Goal: Download file/media

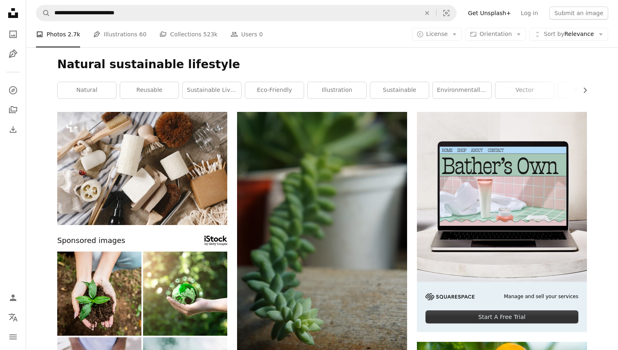
scroll to position [3759, 0]
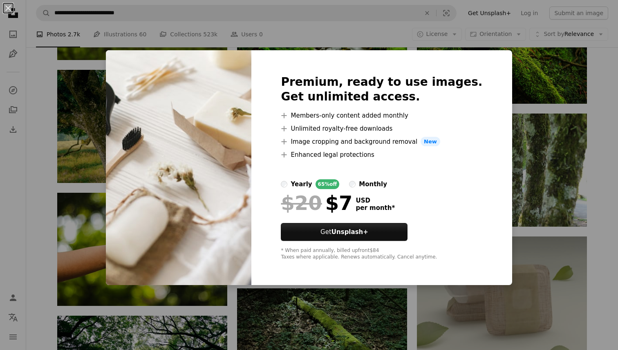
click at [599, 192] on div "An X shape Premium, ready to use images. Get unlimited access. A plus sign Memb…" at bounding box center [309, 175] width 618 height 350
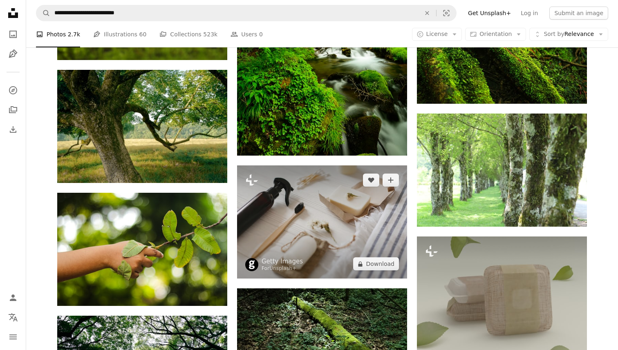
click at [307, 213] on img at bounding box center [322, 222] width 170 height 113
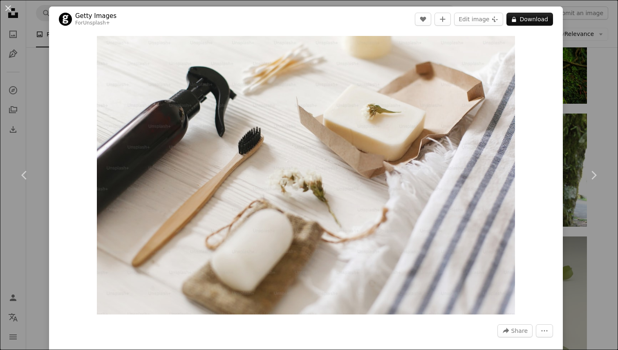
click at [586, 231] on div "An X shape Chevron left Chevron right Getty Images For Unsplash+ A heart A plus…" at bounding box center [309, 175] width 618 height 350
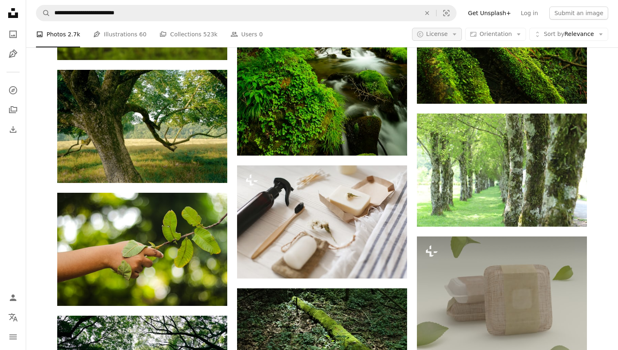
click at [441, 38] on span "License" at bounding box center [438, 34] width 22 height 8
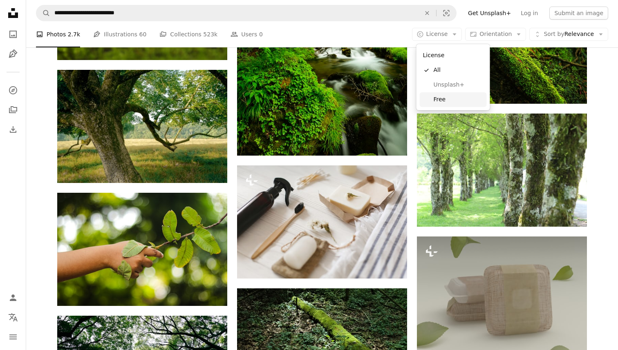
click at [443, 101] on span "Free" at bounding box center [459, 100] width 50 height 8
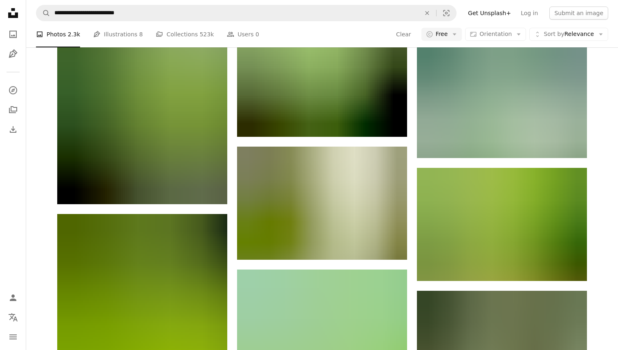
scroll to position [12242, 0]
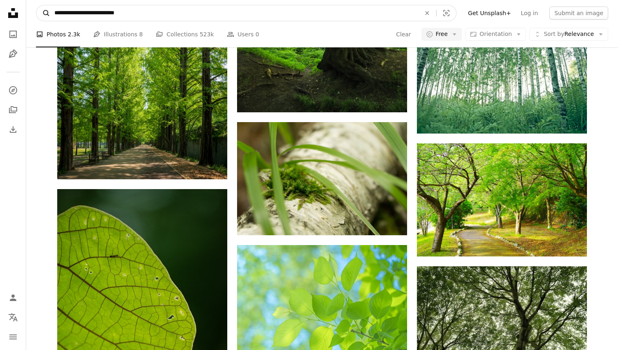
drag, startPoint x: 164, startPoint y: 14, endPoint x: 45, endPoint y: 19, distance: 119.5
click at [45, 19] on form "**********" at bounding box center [246, 13] width 421 height 16
type input "*"
type input "**********"
click button "A magnifying glass" at bounding box center [43, 13] width 14 height 16
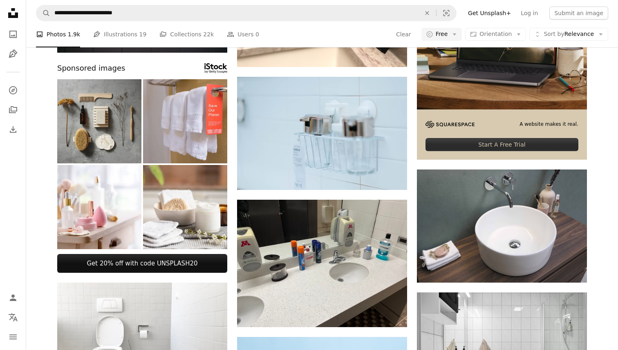
scroll to position [174, 0]
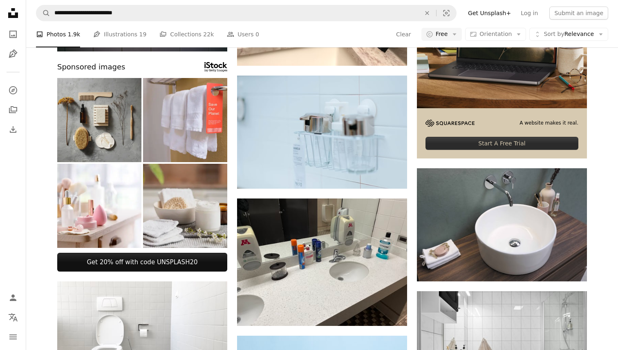
click at [193, 210] on img at bounding box center [185, 206] width 84 height 84
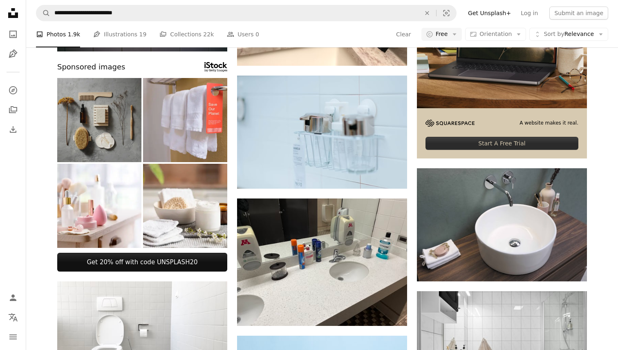
click at [74, 111] on img at bounding box center [99, 120] width 84 height 84
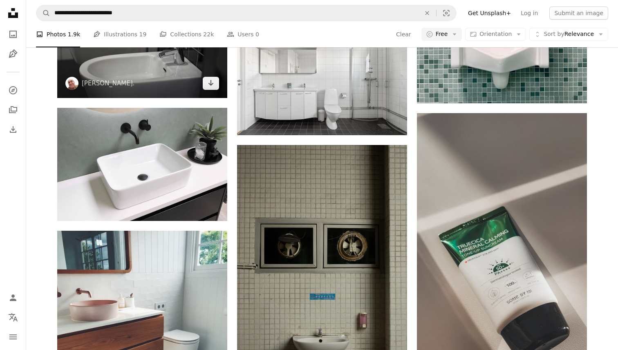
scroll to position [1123, 0]
